Goal: Find specific fact

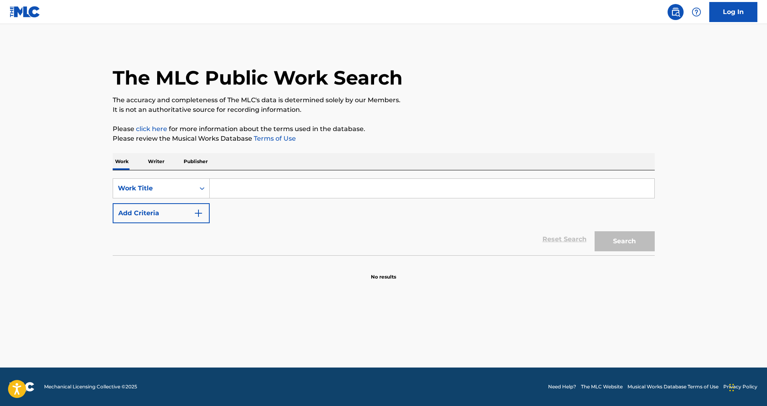
click at [241, 189] on input "Search Form" at bounding box center [432, 188] width 445 height 19
type input "Pumped Up Kicks"
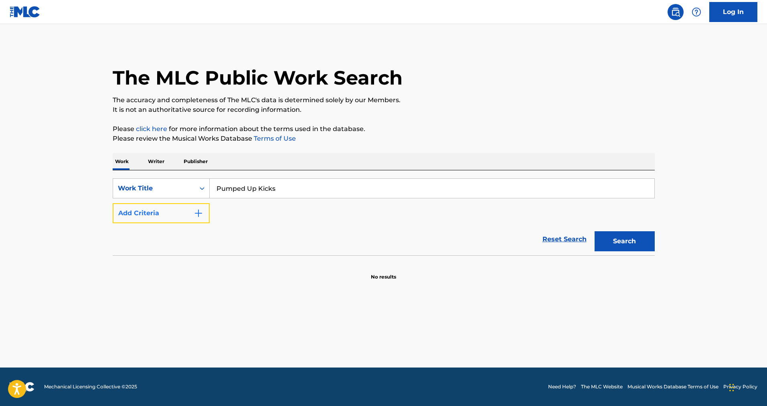
click at [147, 222] on button "Add Criteria" at bounding box center [161, 213] width 97 height 20
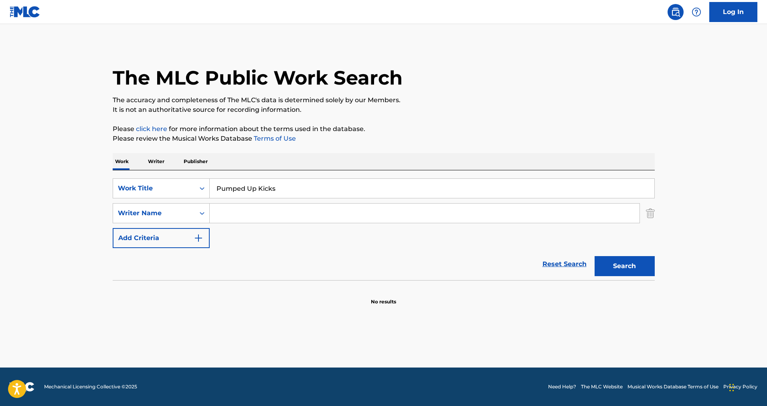
click at [280, 212] on input "Search Form" at bounding box center [425, 213] width 430 height 19
type input "[PERSON_NAME]"
click at [595, 256] on button "Search" at bounding box center [625, 266] width 60 height 20
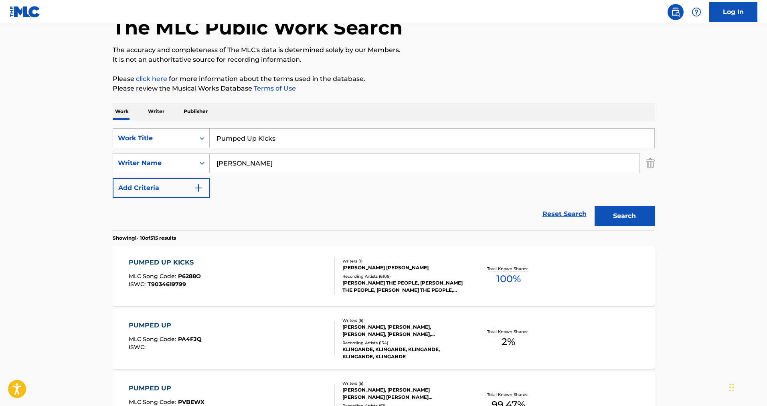
scroll to position [120, 0]
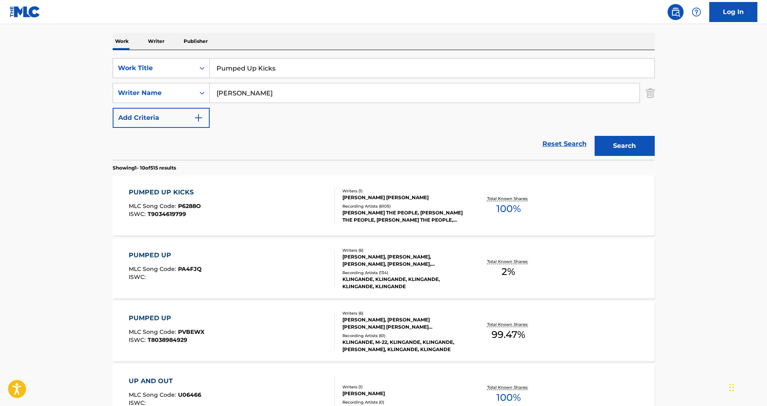
click at [371, 217] on div "[PERSON_NAME] THE PEOPLE, [PERSON_NAME] THE PEOPLE, [PERSON_NAME] THE PEOPLE, […" at bounding box center [403, 216] width 121 height 14
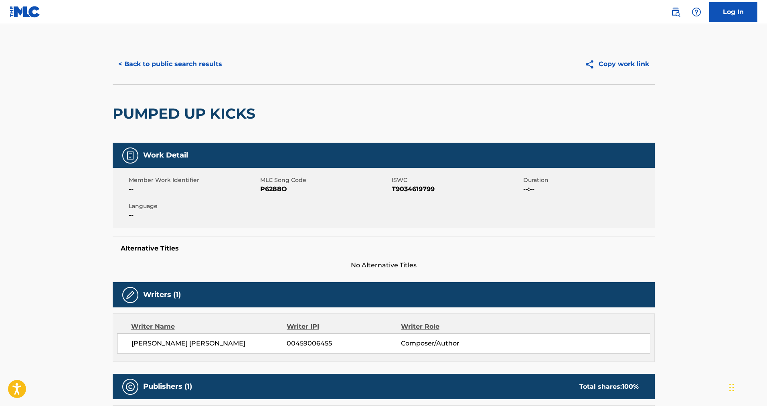
click at [278, 190] on span "P6288O" at bounding box center [325, 190] width 130 height 10
copy span "P6288O"
